Goal: Transaction & Acquisition: Purchase product/service

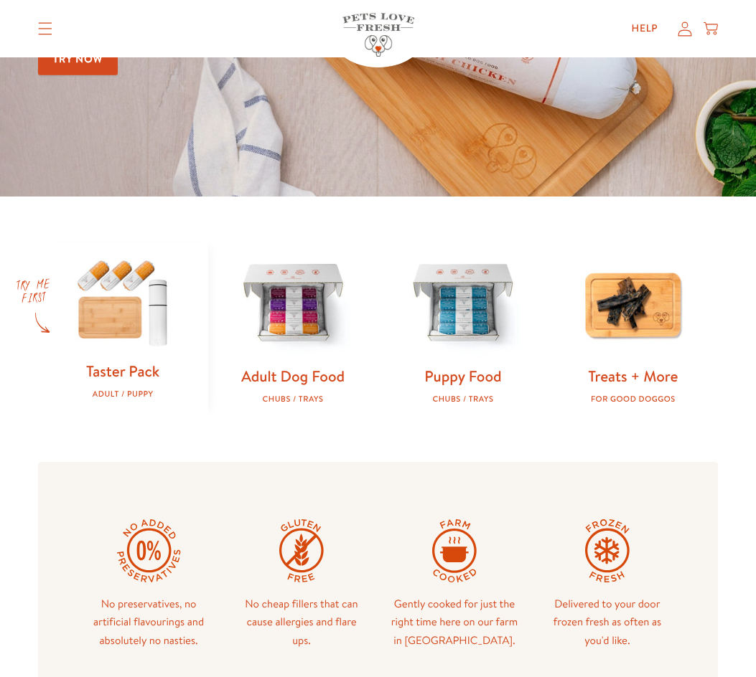
scroll to position [287, 0]
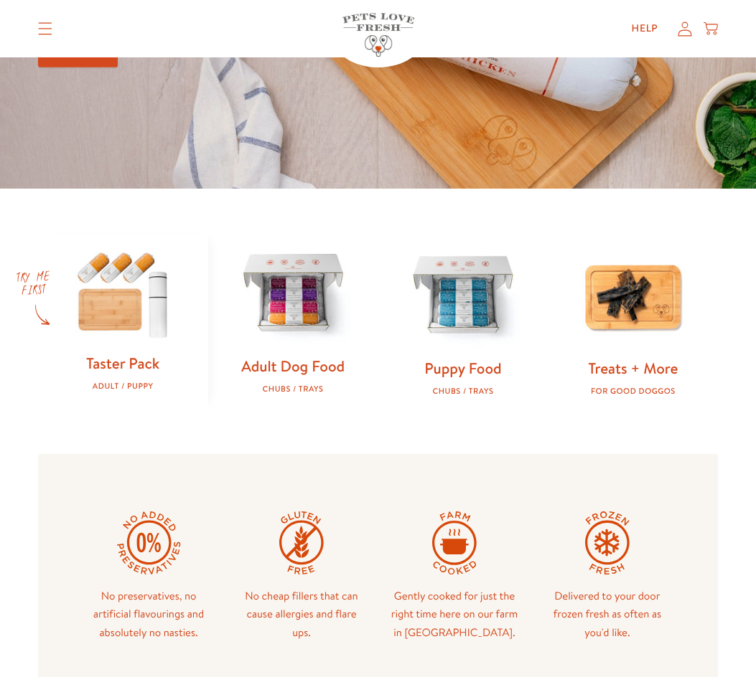
click at [316, 311] on img at bounding box center [293, 295] width 124 height 124
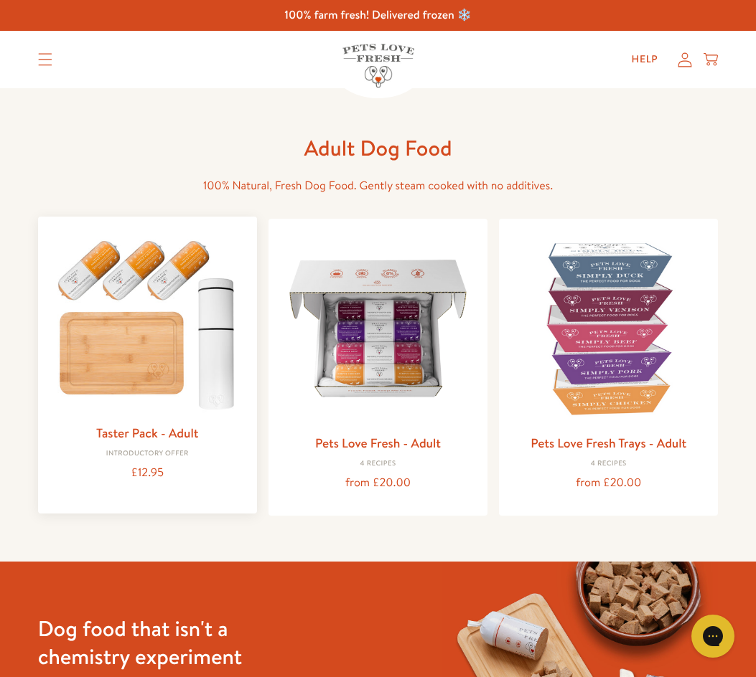
click at [162, 293] on img at bounding box center [148, 322] width 196 height 188
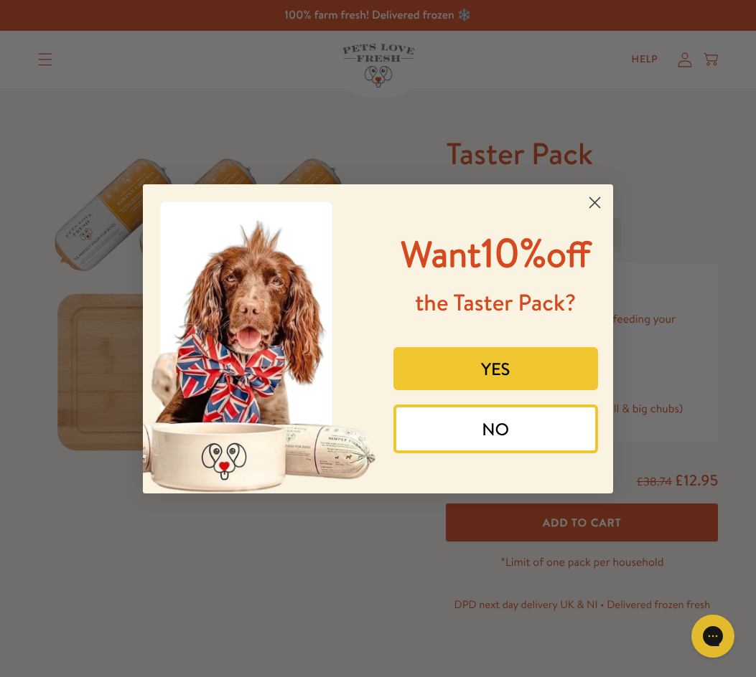
click at [590, 197] on icon "Close dialog" at bounding box center [595, 202] width 10 height 10
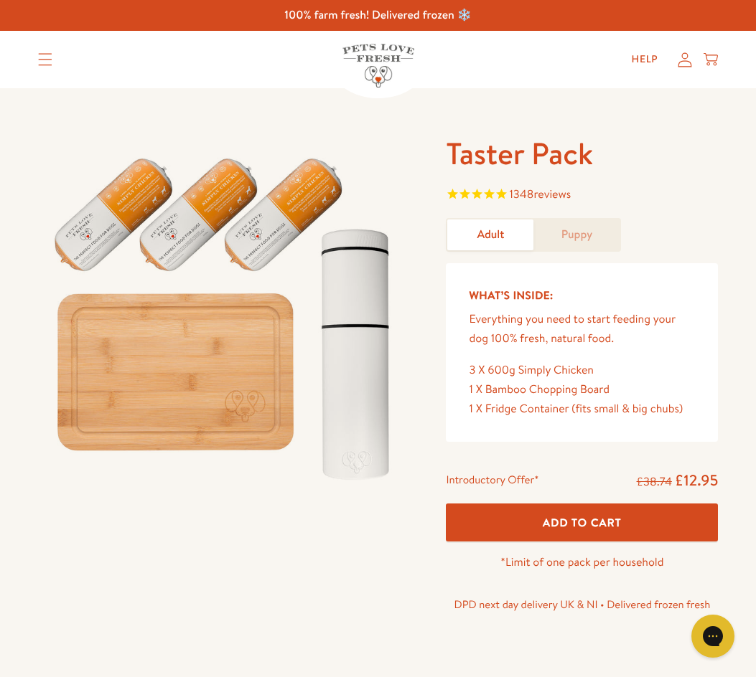
click at [631, 124] on div "Taster Pack 1348 reviews Adult Puppy What’s Inside: Everything you need to star…" at bounding box center [378, 393] width 756 height 611
click at [614, 526] on span "Add To Cart" at bounding box center [582, 522] width 79 height 15
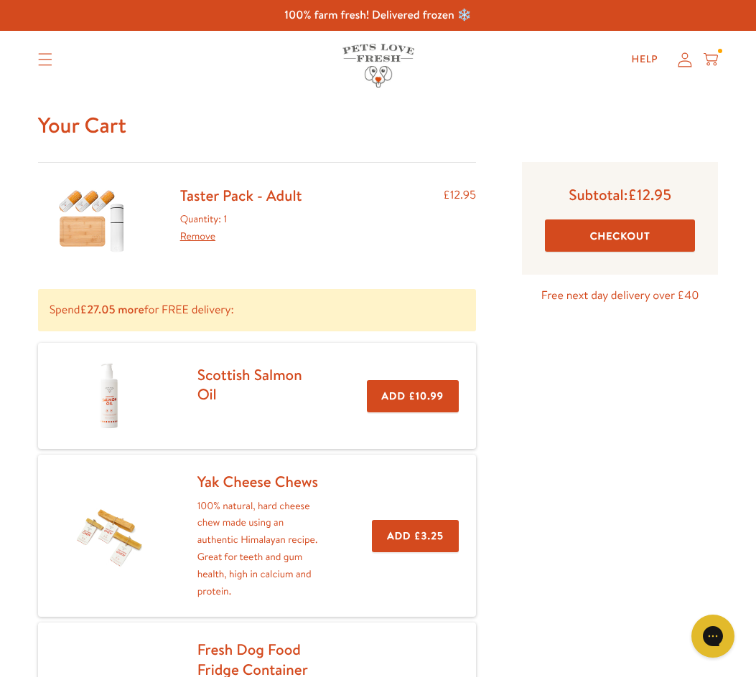
click at [605, 245] on button "Checkout" at bounding box center [620, 236] width 150 height 32
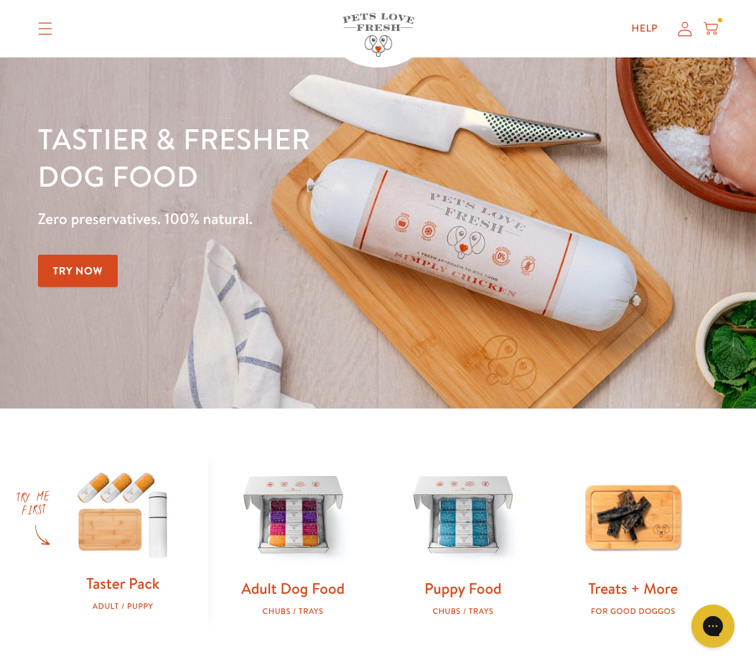
scroll to position [287, 0]
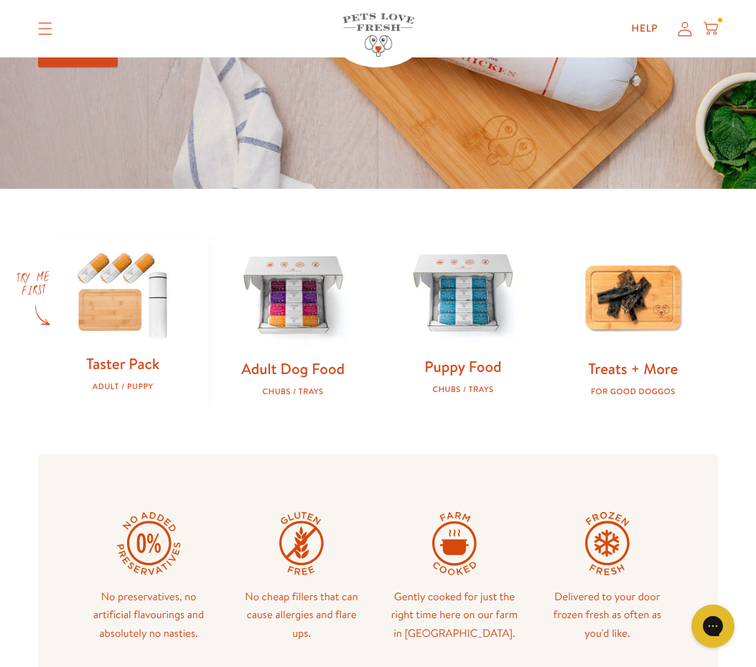
click at [476, 310] on img at bounding box center [463, 295] width 124 height 124
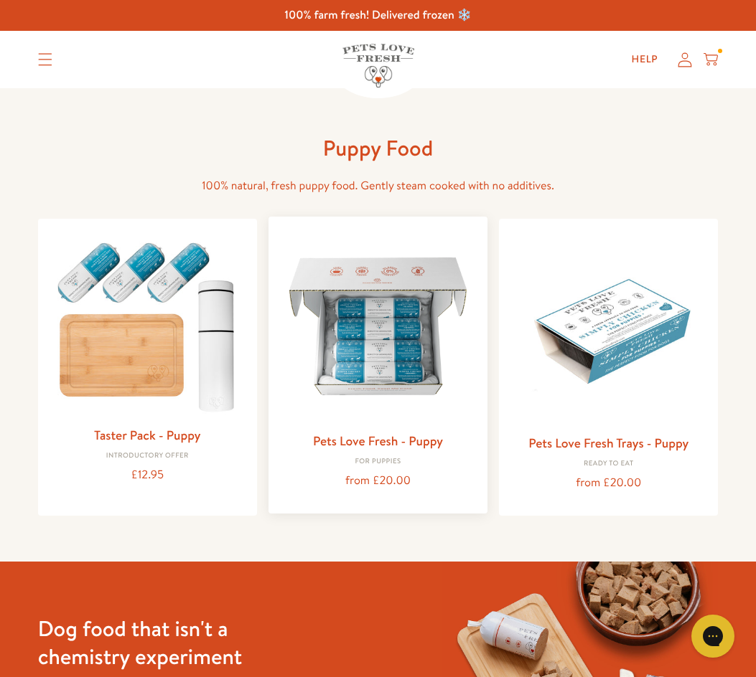
click at [413, 337] on img at bounding box center [378, 326] width 196 height 196
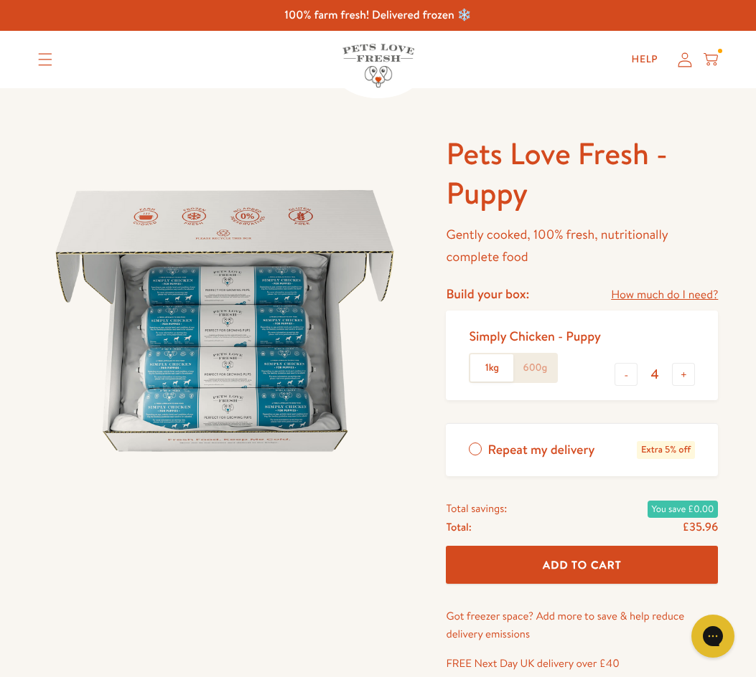
click at [323, 542] on div at bounding box center [236, 408] width 397 height 549
click at [543, 574] on button "Add To Cart" at bounding box center [582, 565] width 272 height 38
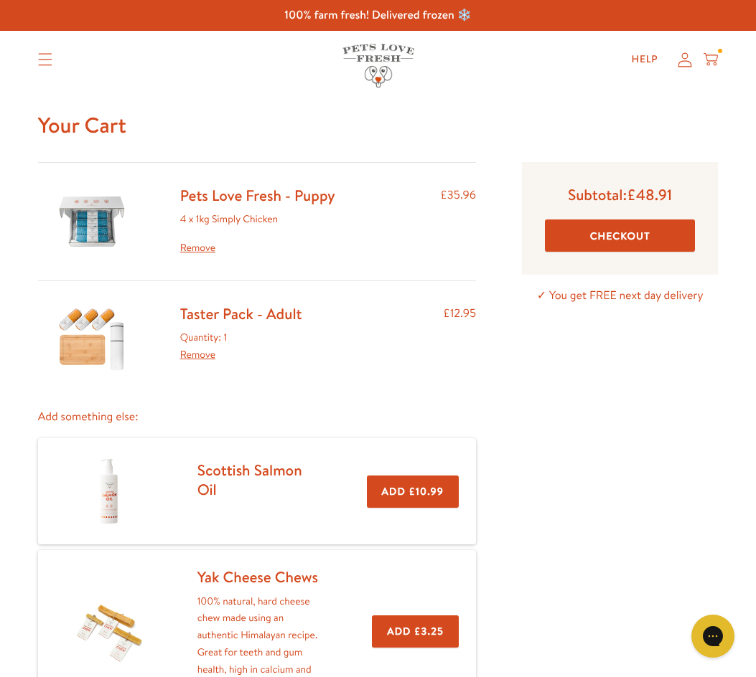
click at [44, 57] on icon "Translation missing: en.sections.header.menu" at bounding box center [45, 59] width 14 height 13
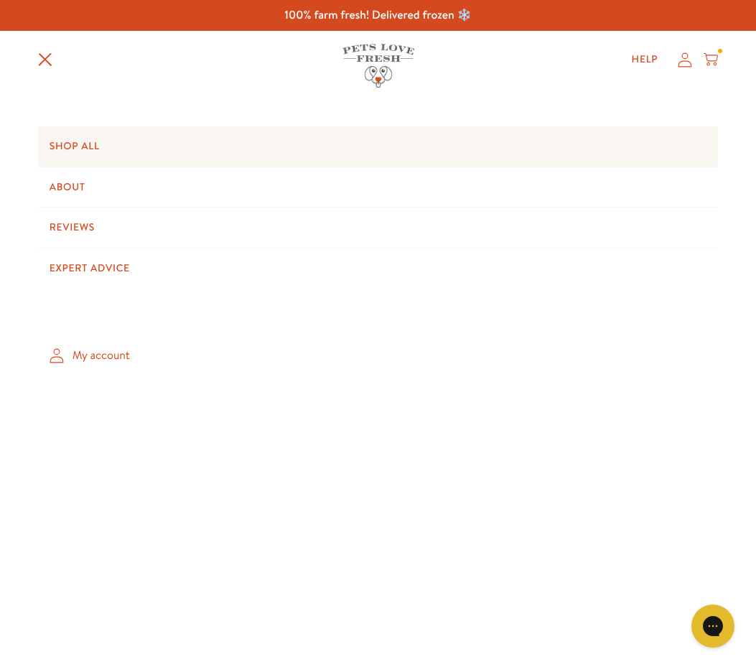
click at [82, 144] on link "Shop All" at bounding box center [378, 146] width 680 height 40
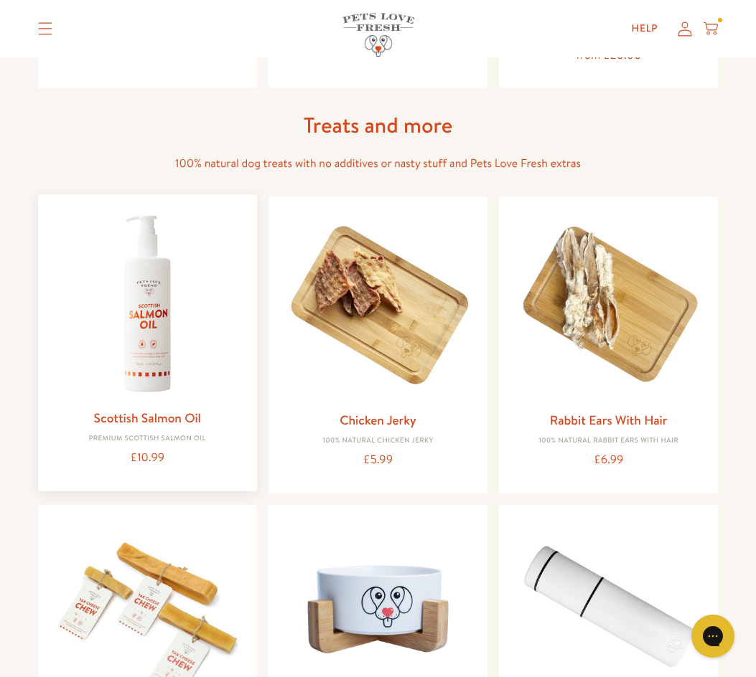
scroll to position [1005, 0]
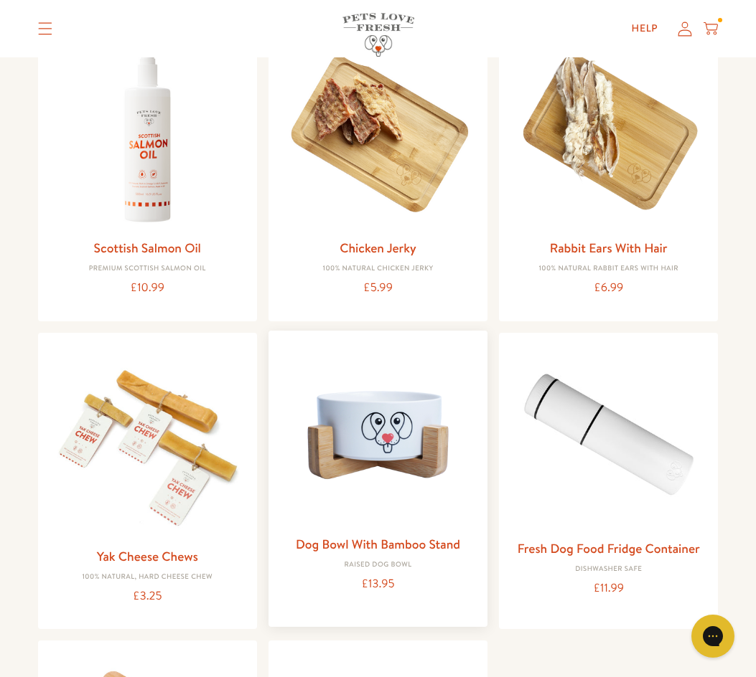
click at [384, 437] on img at bounding box center [378, 435] width 196 height 187
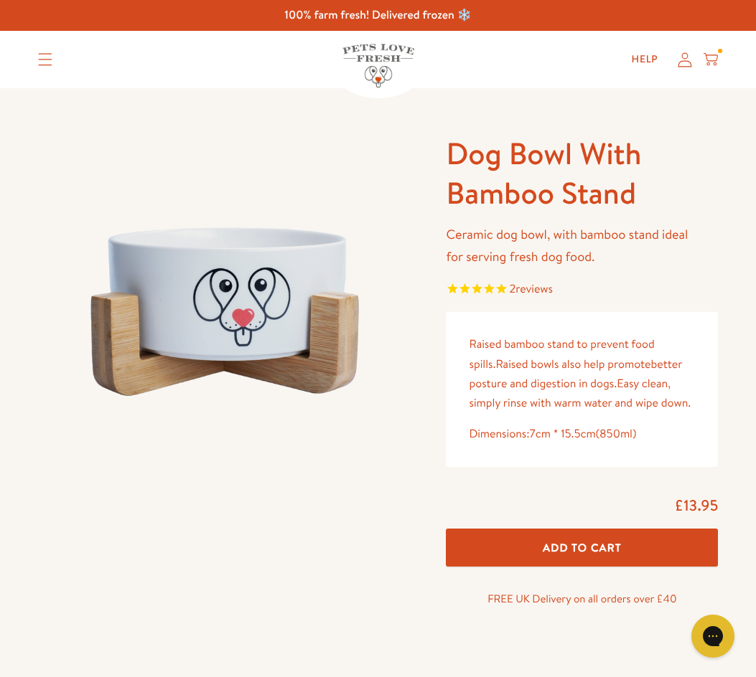
click at [357, 566] on div at bounding box center [236, 379] width 397 height 490
click at [558, 555] on span "Add To Cart" at bounding box center [582, 547] width 79 height 15
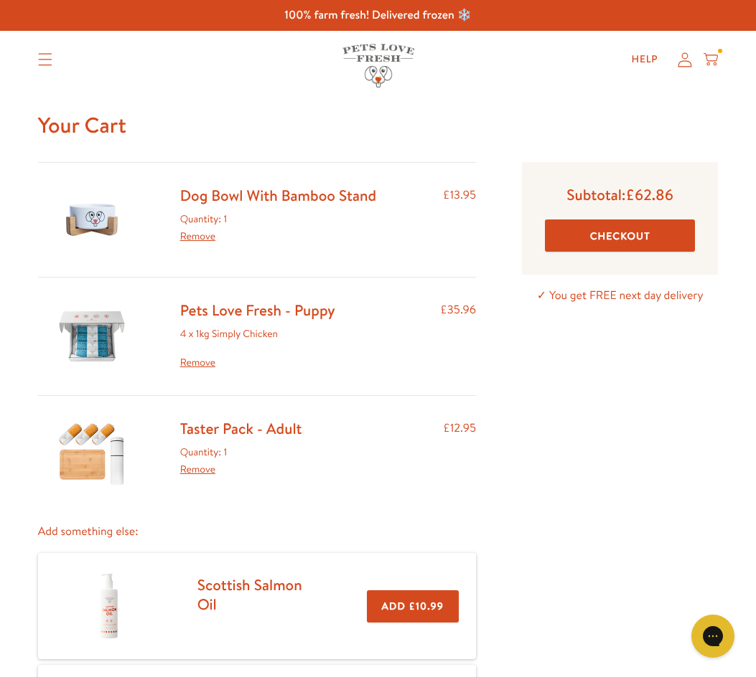
click at [624, 235] on button "Checkout" at bounding box center [620, 236] width 150 height 32
